Goal: Transaction & Acquisition: Register for event/course

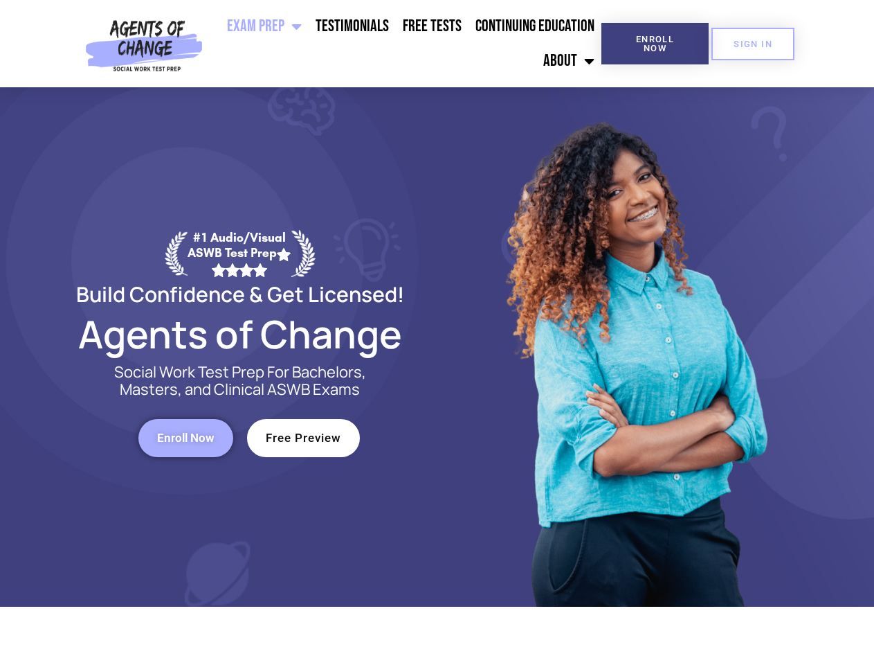
click at [438, 332] on div at bounding box center [635, 346] width 395 height 519
click at [405, 44] on ul "Exam Prep BSW Exam Prep: ASWB Bachelors Level Exam LMSW Exam Prep: ASWB Masters…" at bounding box center [404, 43] width 393 height 69
click at [655, 44] on span "Enroll Now" at bounding box center [655, 44] width 63 height 18
click at [753, 44] on span "SIGN IN" at bounding box center [753, 43] width 39 height 9
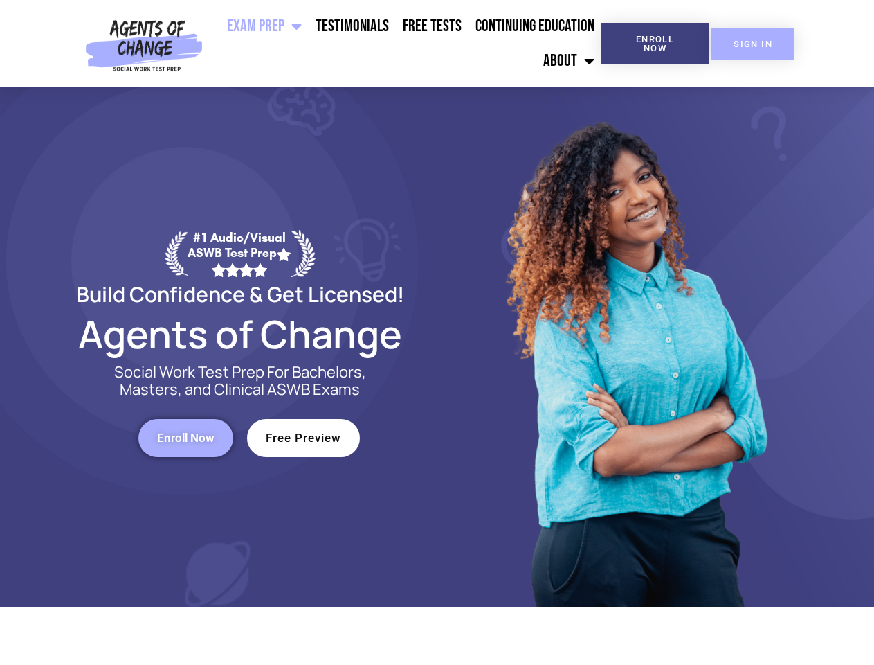
click at [753, 44] on span "SIGN IN" at bounding box center [753, 43] width 39 height 9
click at [186, 438] on span "Enroll Now" at bounding box center [185, 438] width 57 height 12
click at [303, 438] on span "Free Preview" at bounding box center [303, 438] width 75 height 12
